Goal: Task Accomplishment & Management: Manage account settings

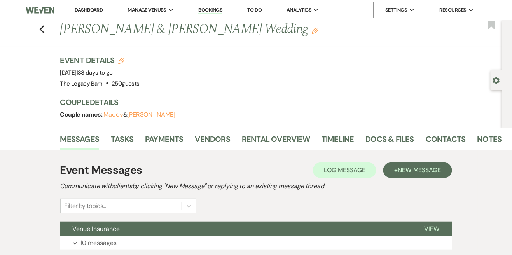
click at [90, 11] on link "Dashboard" at bounding box center [89, 10] width 28 height 7
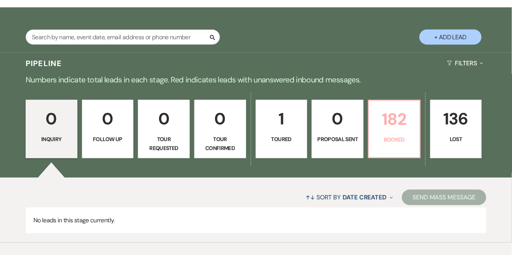
click at [398, 122] on p "182" at bounding box center [395, 119] width 42 height 26
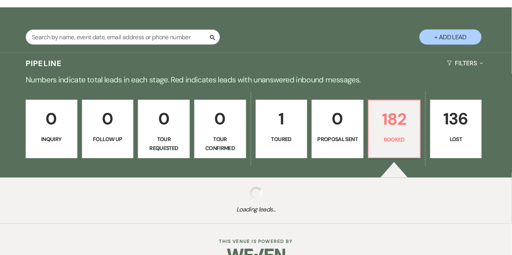
scroll to position [105, 0]
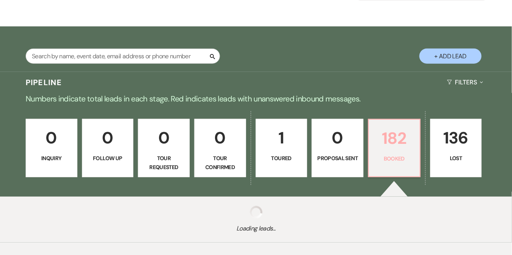
click at [393, 142] on p "182" at bounding box center [395, 138] width 42 height 26
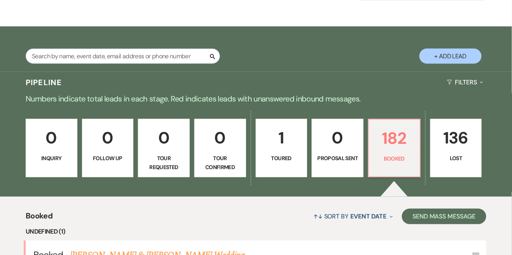
click at [201, 255] on link "[PERSON_NAME] & [PERSON_NAME] Wedding" at bounding box center [157, 255] width 174 height 14
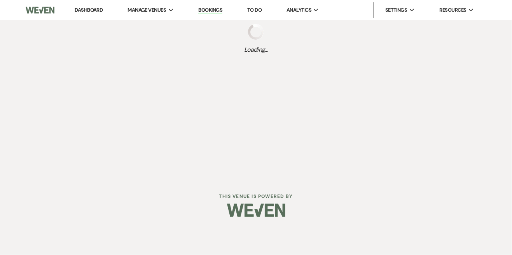
click at [183, 222] on div at bounding box center [256, 210] width 398 height 37
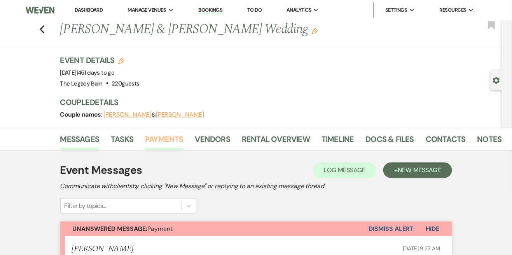
click at [157, 143] on link "Payments" at bounding box center [164, 141] width 38 height 17
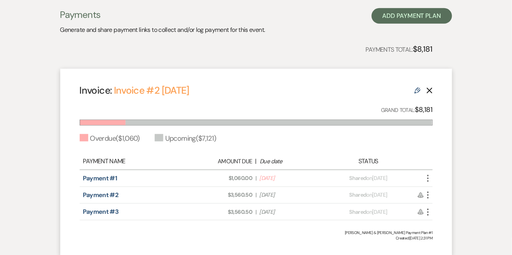
scroll to position [179, 0]
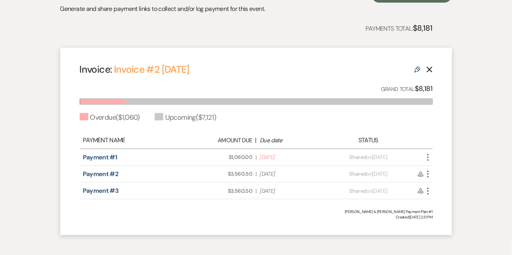
click at [428, 157] on use "button" at bounding box center [428, 157] width 2 height 7
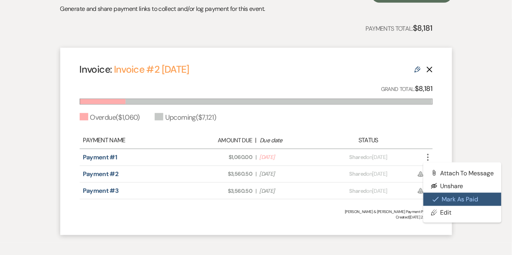
click at [455, 200] on button "Check [PERSON_NAME] [PERSON_NAME] as Paid" at bounding box center [462, 199] width 79 height 13
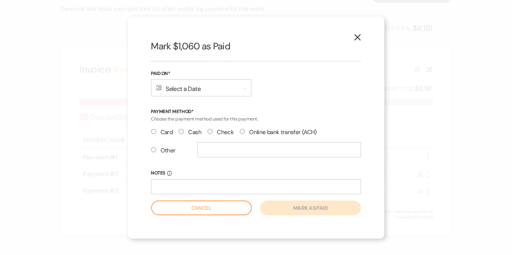
click at [187, 96] on div "Calendar Select a Date Expand" at bounding box center [201, 87] width 100 height 17
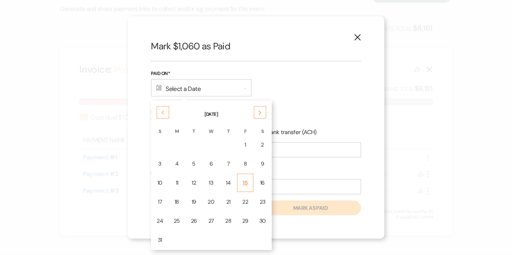
click at [242, 187] on div "15" at bounding box center [245, 183] width 6 height 8
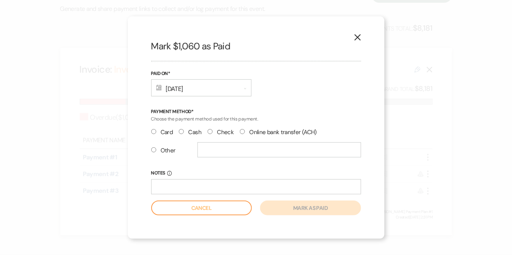
click at [155, 152] on input "Other" at bounding box center [153, 149] width 5 height 5
radio input "true"
click at [213, 157] on input "text" at bounding box center [279, 149] width 164 height 15
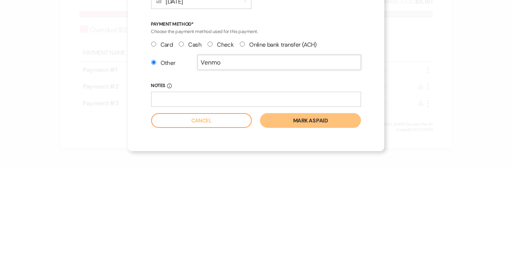
type input "Venmo"
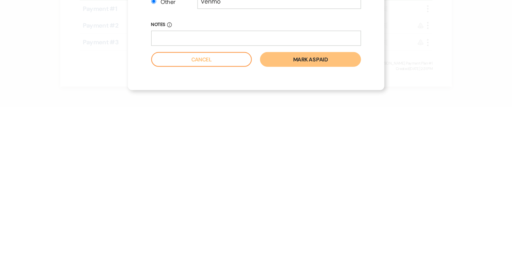
click at [292, 213] on button "Mark as paid" at bounding box center [310, 208] width 101 height 15
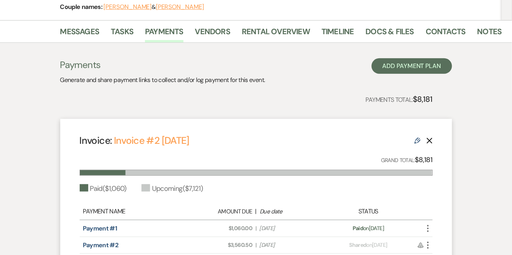
scroll to position [107, 0]
click at [84, 36] on link "Messages" at bounding box center [79, 34] width 39 height 17
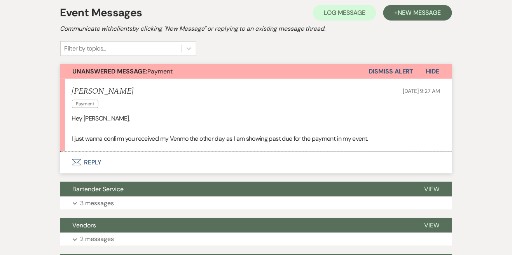
click at [90, 165] on button "Envelope Reply" at bounding box center [256, 163] width 392 height 22
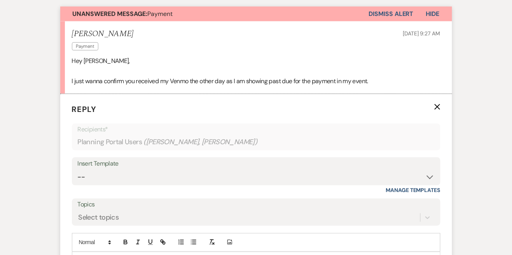
scroll to position [243, 0]
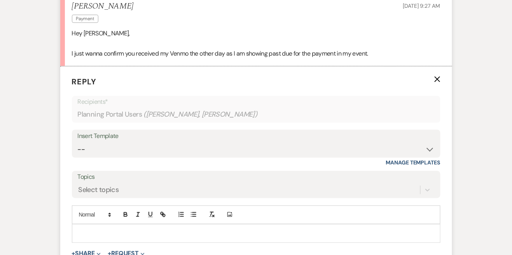
click at [87, 234] on p at bounding box center [256, 233] width 356 height 9
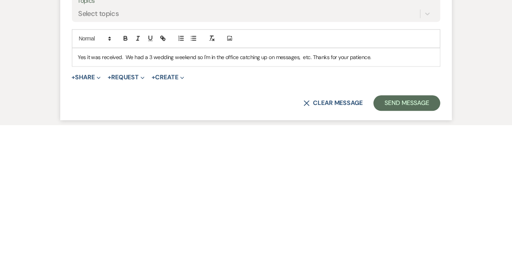
scroll to position [290, 0]
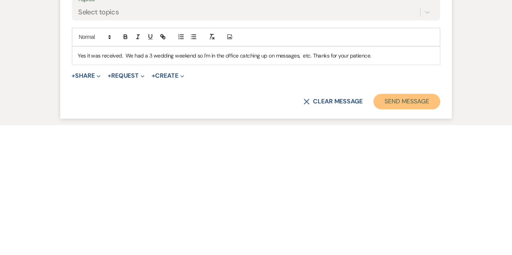
click at [406, 236] on button "Send Message" at bounding box center [407, 232] width 66 height 16
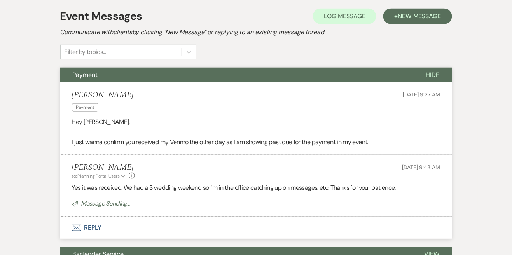
scroll to position [0, 0]
